Goal: Task Accomplishment & Management: Use online tool/utility

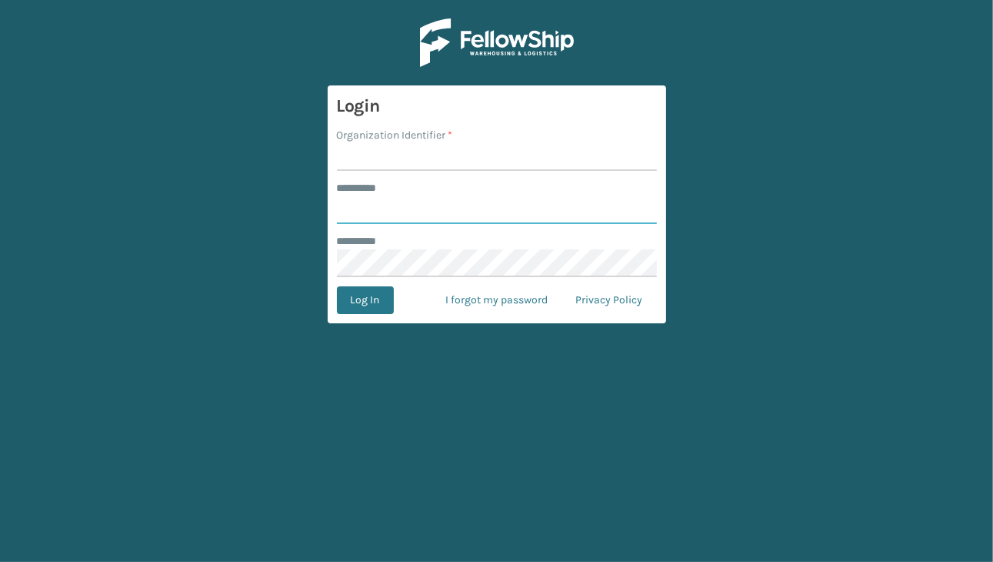
type input "**********"
type input "JumpSport"
click at [363, 292] on button "Log In" at bounding box center [365, 300] width 57 height 28
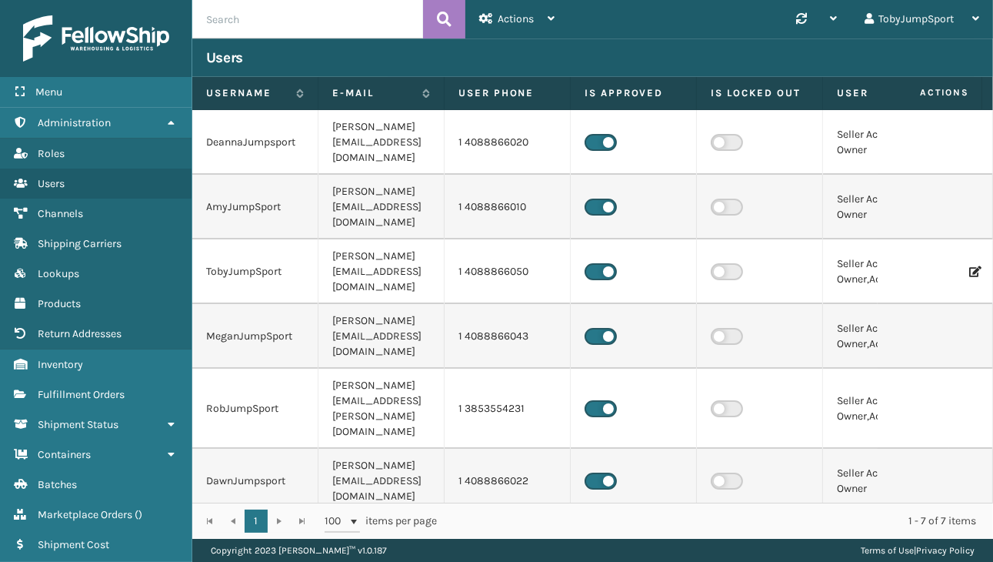
drag, startPoint x: 725, startPoint y: 50, endPoint x: 601, endPoint y: 18, distance: 128.8
click at [725, 50] on div "Users" at bounding box center [592, 57] width 773 height 18
click at [551, 16] on icon at bounding box center [551, 18] width 7 height 11
click at [87, 390] on span "Fulfillment Orders" at bounding box center [81, 394] width 87 height 13
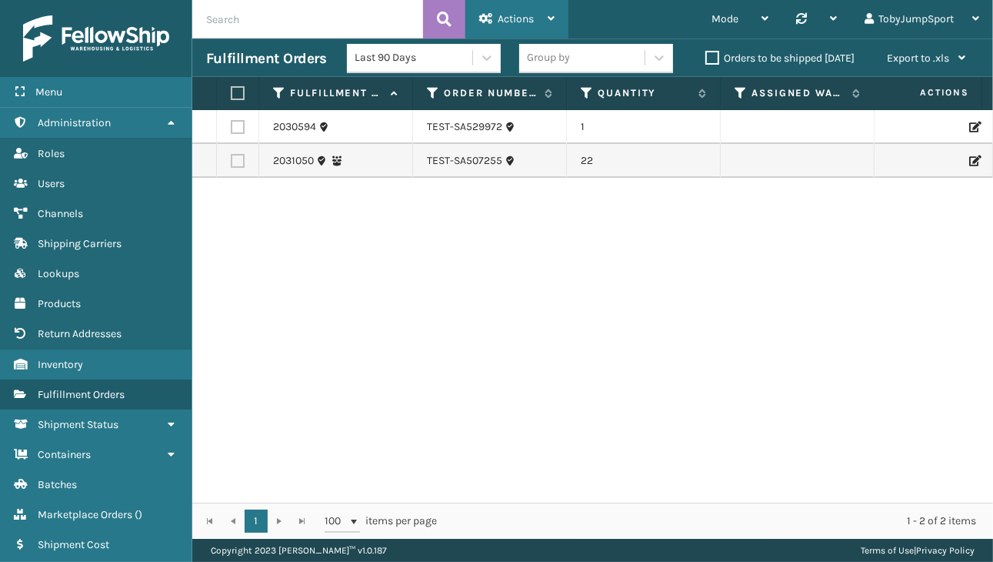
click at [548, 15] on icon at bounding box center [551, 18] width 7 height 11
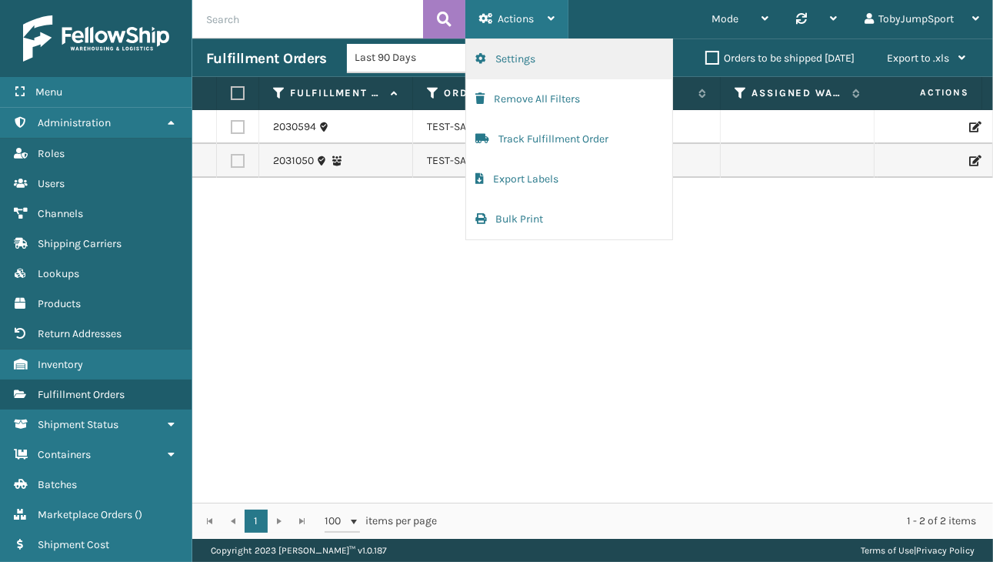
click at [512, 59] on button "Settings" at bounding box center [569, 59] width 206 height 40
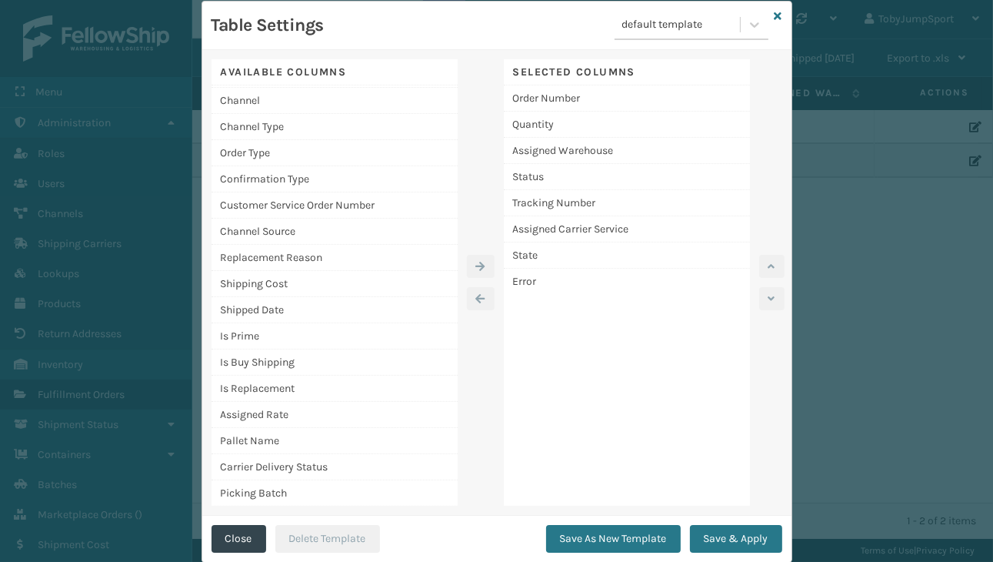
scroll to position [210, 0]
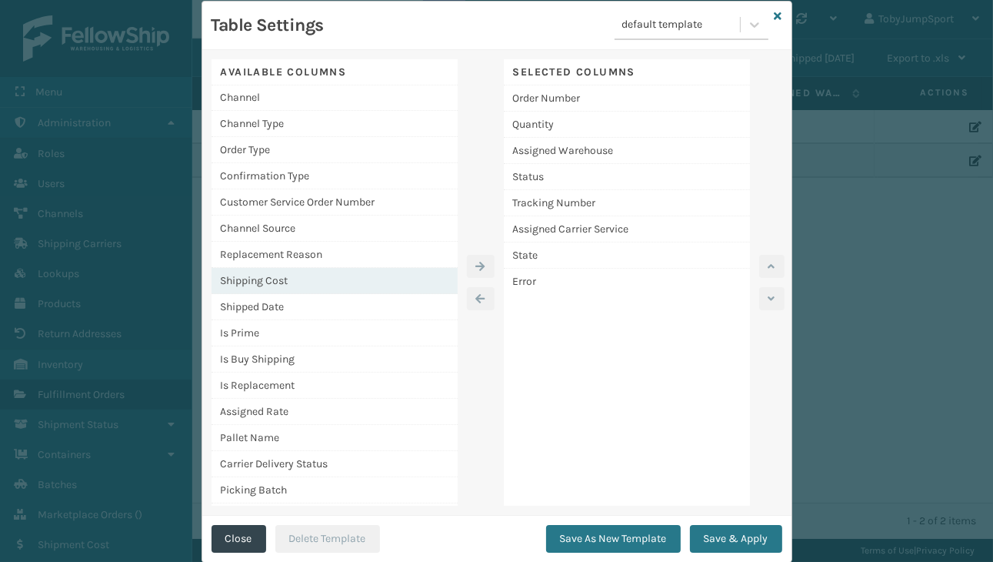
click at [319, 276] on div "Shipping Cost" at bounding box center [335, 281] width 246 height 26
click at [476, 262] on icon "button" at bounding box center [480, 266] width 9 height 11
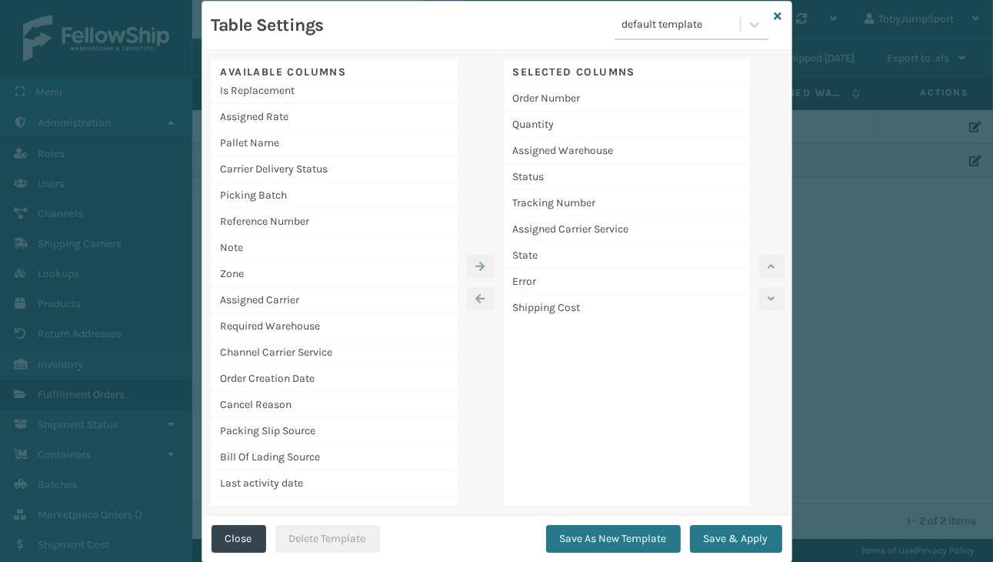
scroll to position [515, 0]
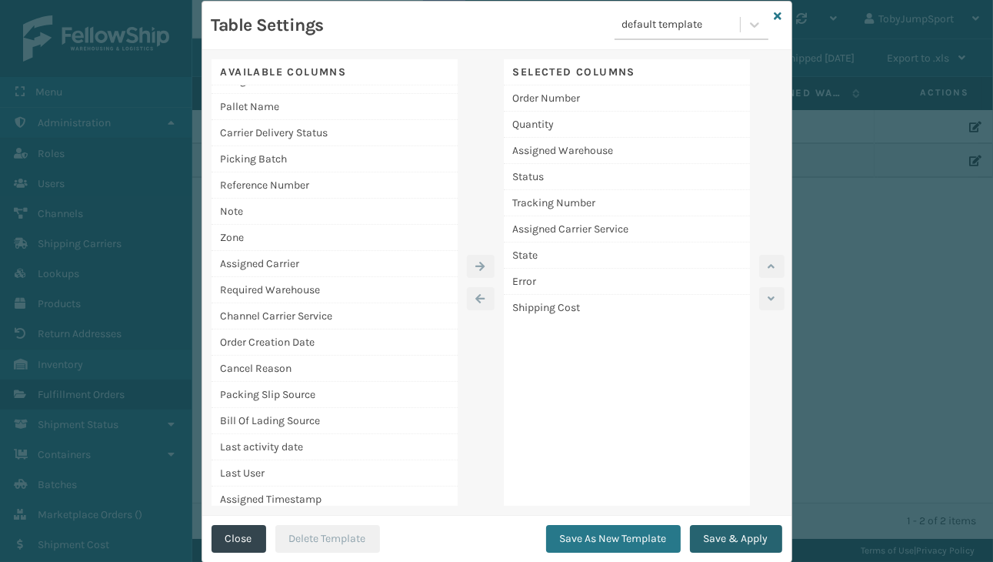
click at [720, 539] on button "Save & Apply" at bounding box center [736, 539] width 92 height 28
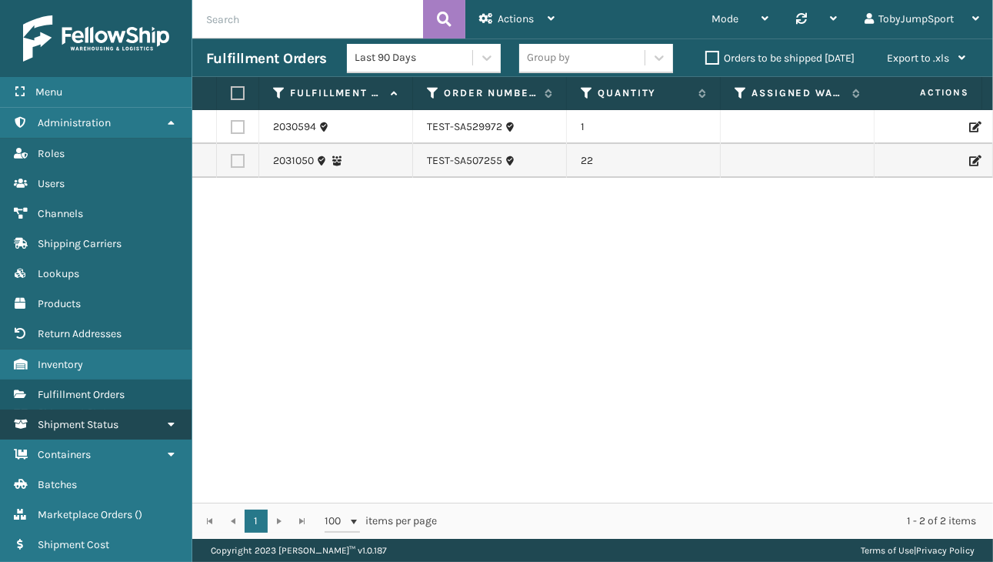
click at [92, 419] on span "Shipment Status" at bounding box center [78, 424] width 81 height 13
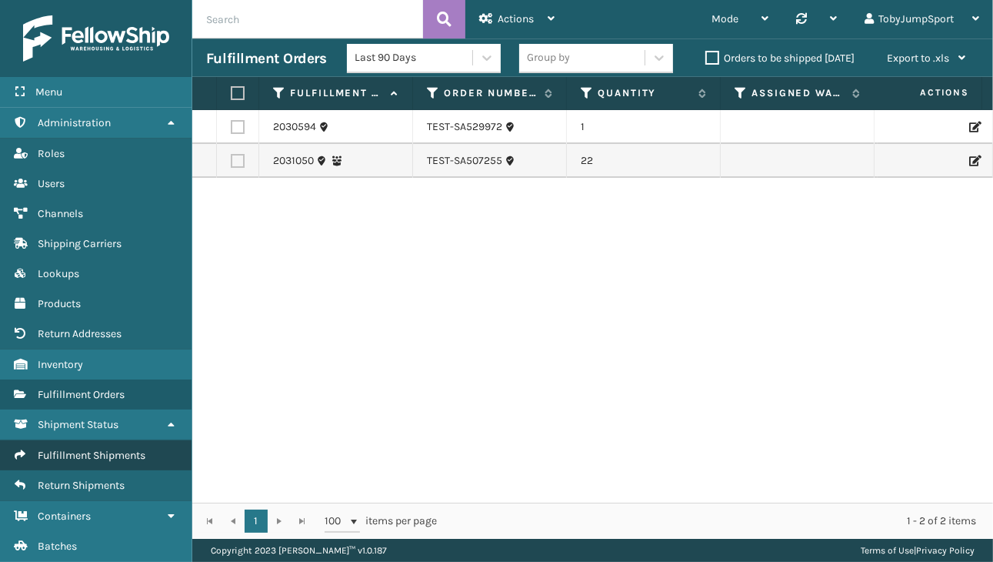
click at [89, 452] on span "Fulfillment Shipments" at bounding box center [92, 455] width 108 height 13
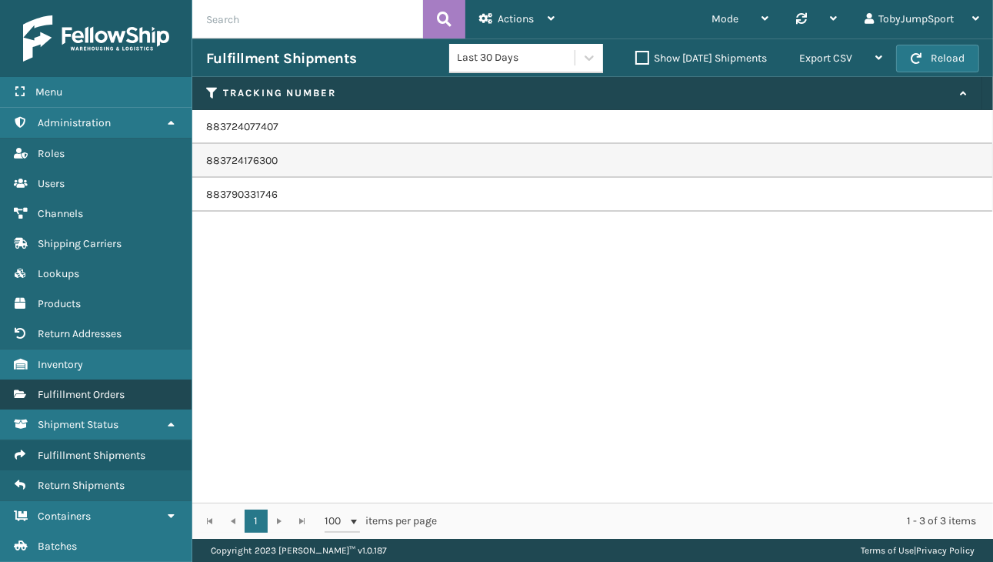
click at [85, 392] on span "Fulfillment Orders" at bounding box center [81, 394] width 87 height 13
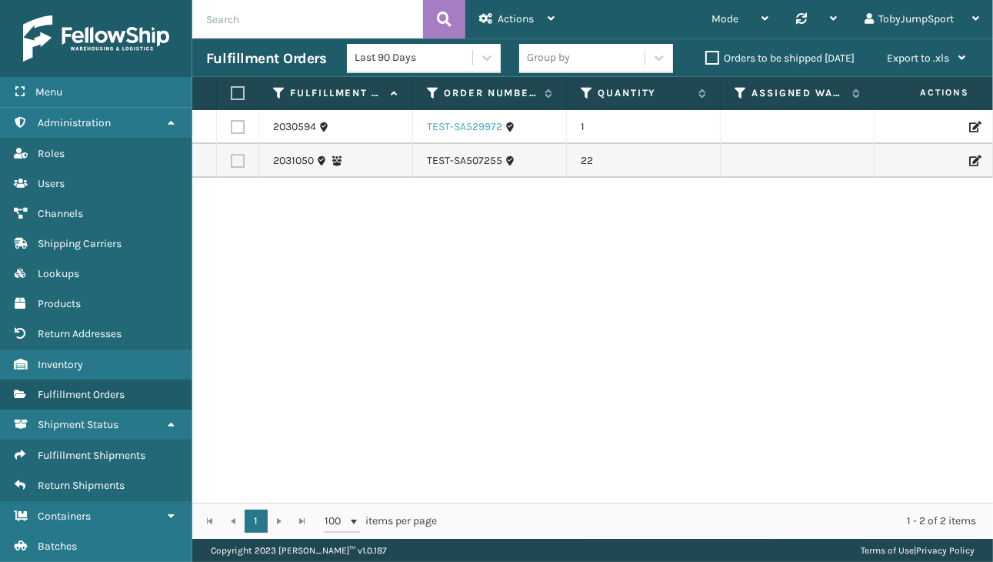
click at [456, 124] on link "TEST-SA529972" at bounding box center [464, 126] width 75 height 15
